Goal: Information Seeking & Learning: Learn about a topic

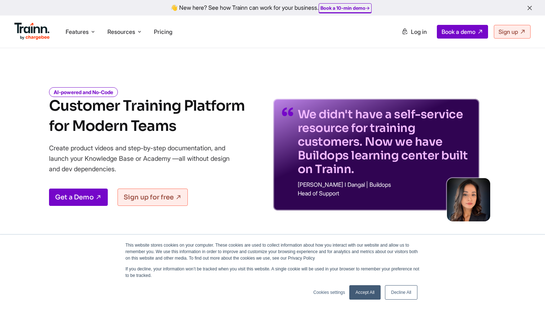
click at [124, 20] on div "Features Product Videos Create product & how-to videos in multiple languages. G…" at bounding box center [272, 31] width 545 height 32
click at [128, 31] on span "Resources" at bounding box center [121, 32] width 28 height 8
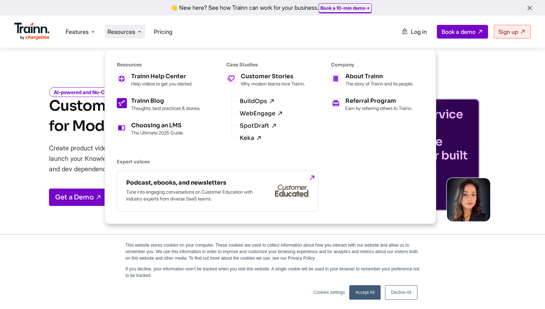
click at [159, 104] on div "Trainn Blog Thoughts, best practices & stories." at bounding box center [165, 104] width 69 height 13
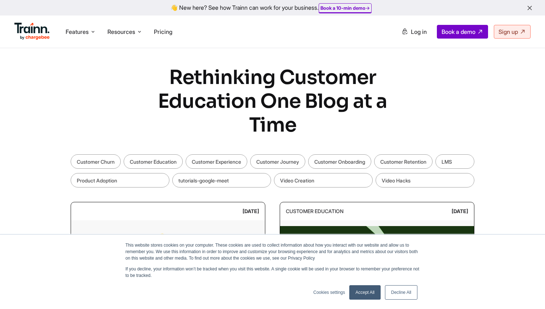
click at [371, 294] on link "Accept All" at bounding box center [364, 292] width 31 height 14
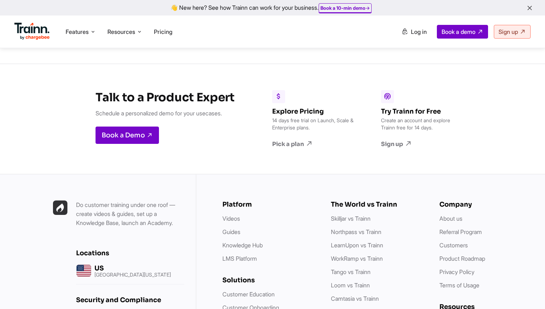
scroll to position [1062, 0]
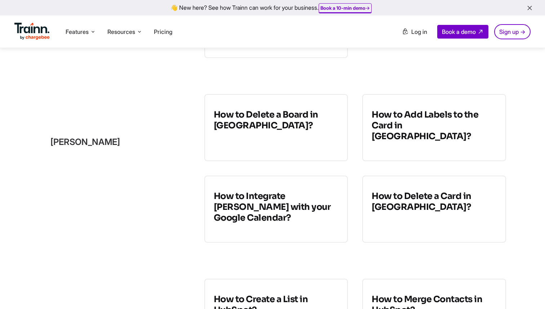
click at [532, 8] on icon "button" at bounding box center [530, 8] width 8 height 8
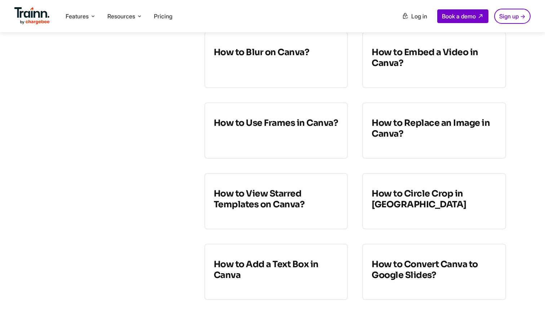
scroll to position [3735, 0]
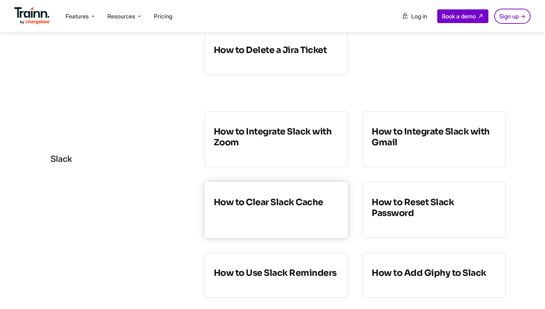
click at [293, 197] on h3 "How to Clear Slack Cache" at bounding box center [276, 202] width 125 height 11
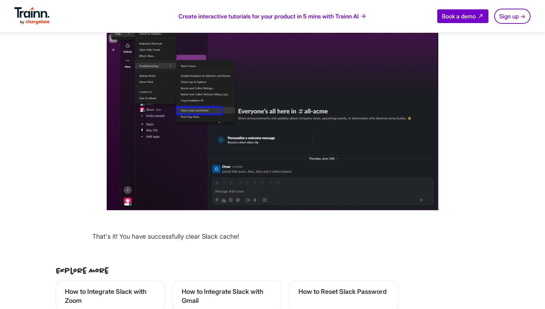
scroll to position [1251, 0]
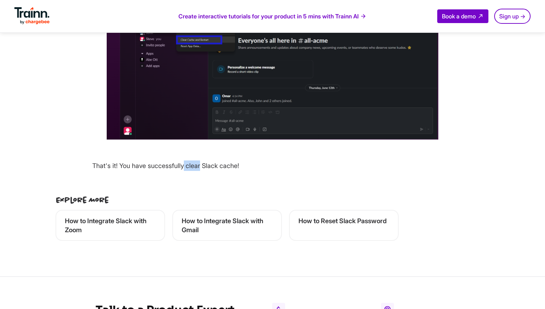
drag, startPoint x: 203, startPoint y: 167, endPoint x: 186, endPoint y: 167, distance: 16.9
click at [186, 167] on p "That's it! You have successfully clear Slack cache!" at bounding box center [272, 165] width 360 height 10
drag, startPoint x: 251, startPoint y: 163, endPoint x: 83, endPoint y: 163, distance: 168.0
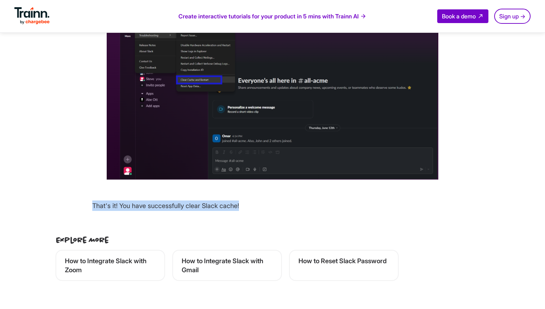
scroll to position [1210, 0]
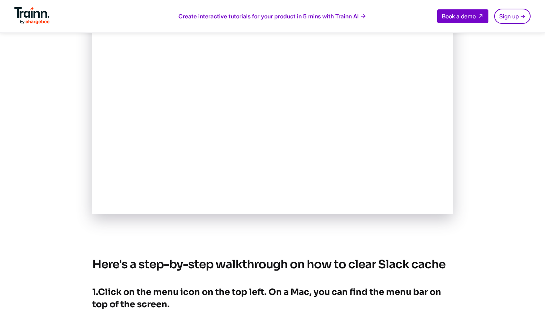
scroll to position [0, 0]
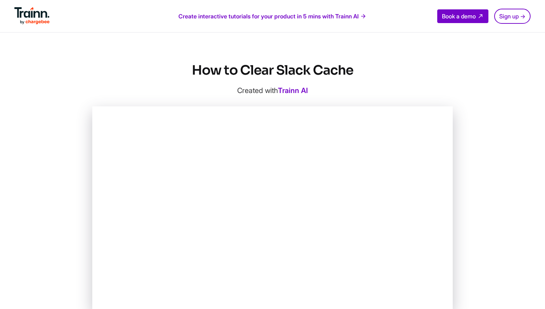
click at [41, 23] on img at bounding box center [31, 15] width 35 height 17
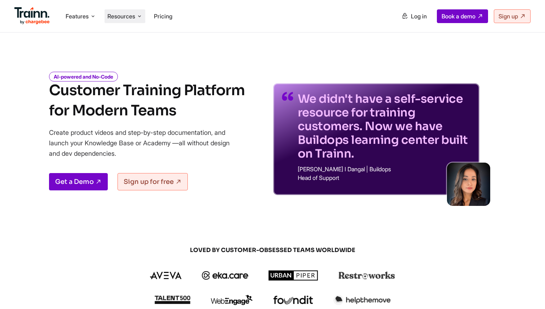
click at [125, 16] on span "Resources" at bounding box center [121, 16] width 28 height 8
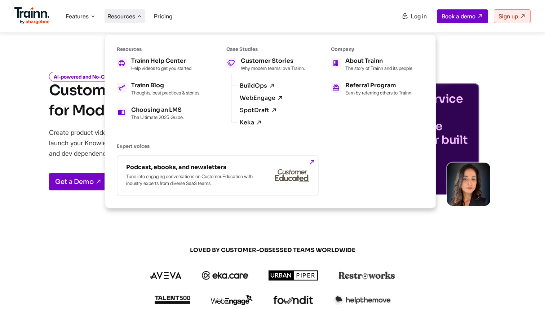
click at [387, 278] on img at bounding box center [366, 275] width 57 height 8
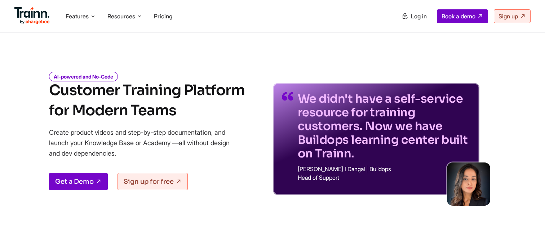
click at [178, 111] on h1 "Customer Training Platform for Modern Teams" at bounding box center [147, 100] width 196 height 40
